Goal: Information Seeking & Learning: Understand process/instructions

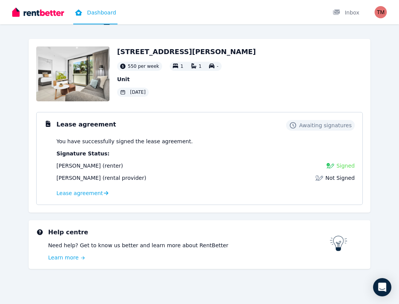
scroll to position [27, 0]
click at [91, 193] on span "Lease agreement" at bounding box center [79, 194] width 47 height 8
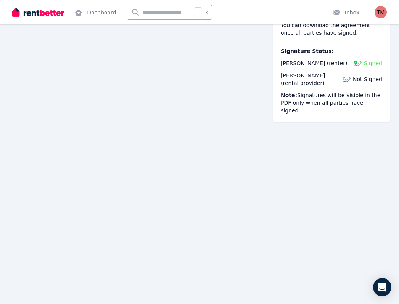
scroll to position [81, 0]
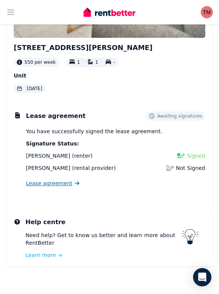
scroll to position [151, 0]
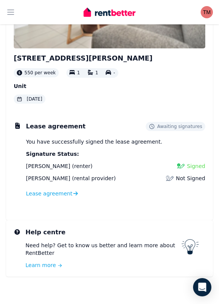
scroll to position [141, 0]
click at [75, 193] on icon at bounding box center [77, 193] width 5 height 4
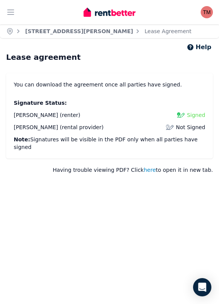
click at [156, 166] on span "here" at bounding box center [150, 170] width 12 height 8
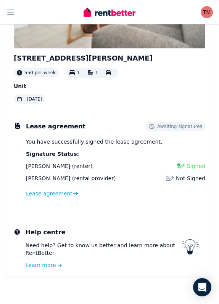
scroll to position [141, 0]
click at [67, 193] on span "Lease agreement" at bounding box center [49, 194] width 47 height 8
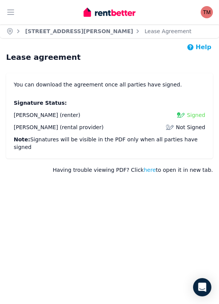
click at [199, 46] on button "Help" at bounding box center [198, 47] width 25 height 9
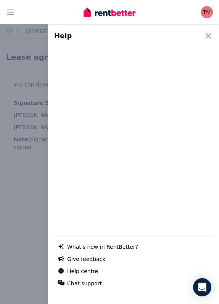
click at [154, 82] on div "Chat with us live What's new in RentBetter? Give feedback Help centre Chat supp…" at bounding box center [133, 170] width 159 height 249
click at [209, 37] on icon "button" at bounding box center [208, 35] width 9 height 9
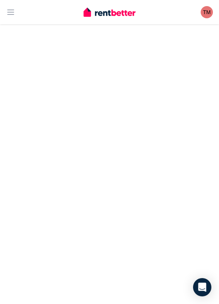
scroll to position [181, 0]
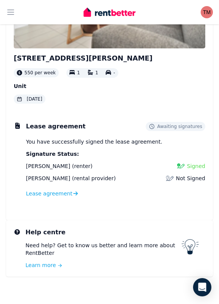
scroll to position [141, 0]
click at [168, 131] on div "Awaiting signatures" at bounding box center [175, 126] width 59 height 9
click at [168, 127] on span "Awaiting signatures" at bounding box center [179, 127] width 45 height 6
click at [75, 194] on icon at bounding box center [77, 193] width 5 height 5
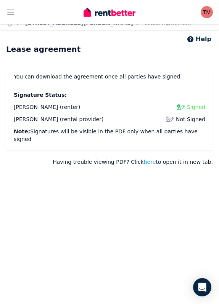
scroll to position [3, 0]
